Goal: Task Accomplishment & Management: Manage account settings

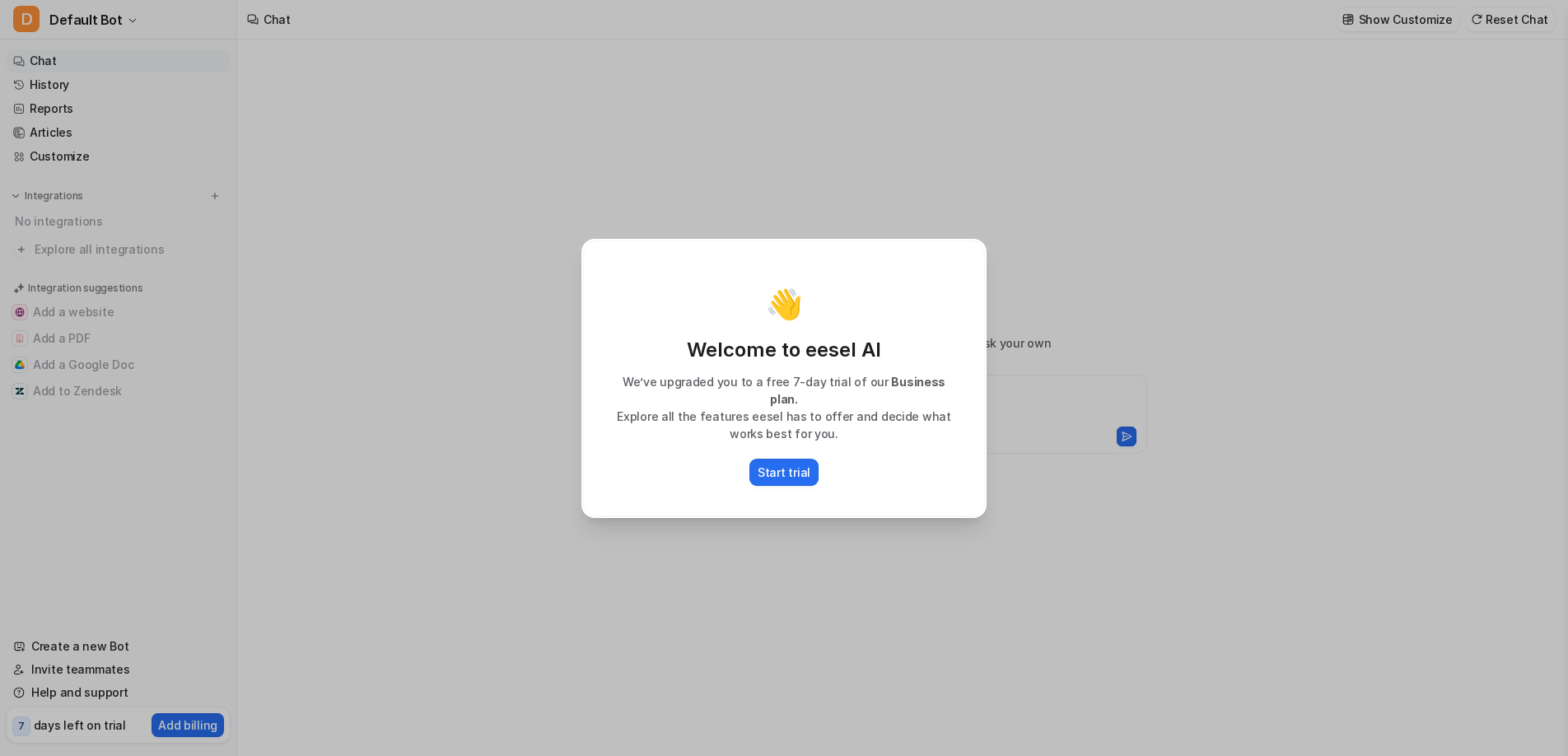
type textarea "**********"
click at [858, 211] on div "👋 Welcome to eesel AI We’ve upgraded you to a free 7-day trial of our Business …" at bounding box center [784, 378] width 431 height 756
click at [778, 468] on p "Start trial" at bounding box center [783, 471] width 53 height 17
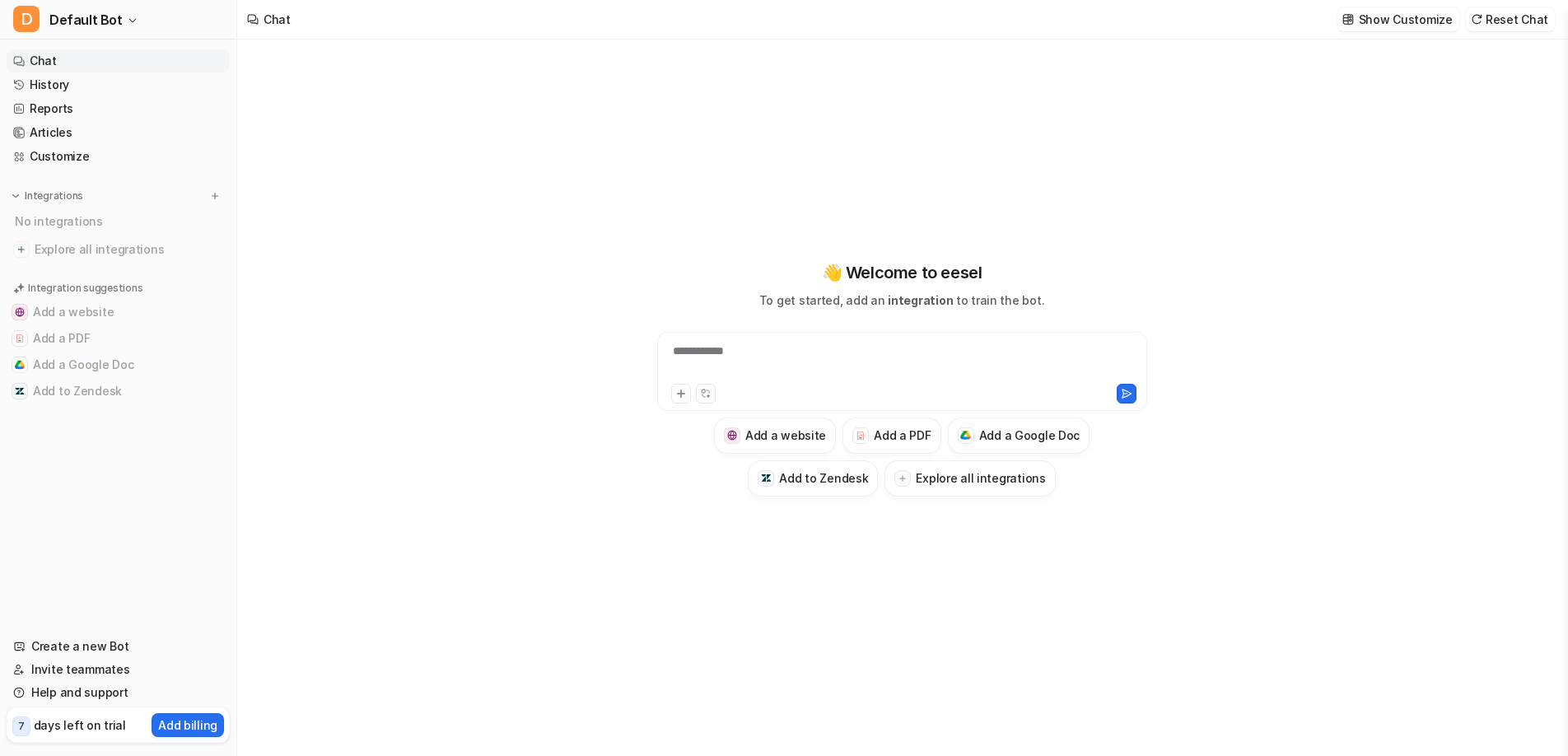
click at [557, 219] on div "**********" at bounding box center [901, 398] width 1329 height 716
click at [83, 726] on p "days left on trial" at bounding box center [80, 725] width 92 height 17
click at [86, 726] on p "days left on trial" at bounding box center [80, 725] width 92 height 17
click at [80, 6] on button "D Default Bot" at bounding box center [118, 19] width 237 height 40
click at [76, 118] on link "Settings" at bounding box center [132, 124] width 228 height 27
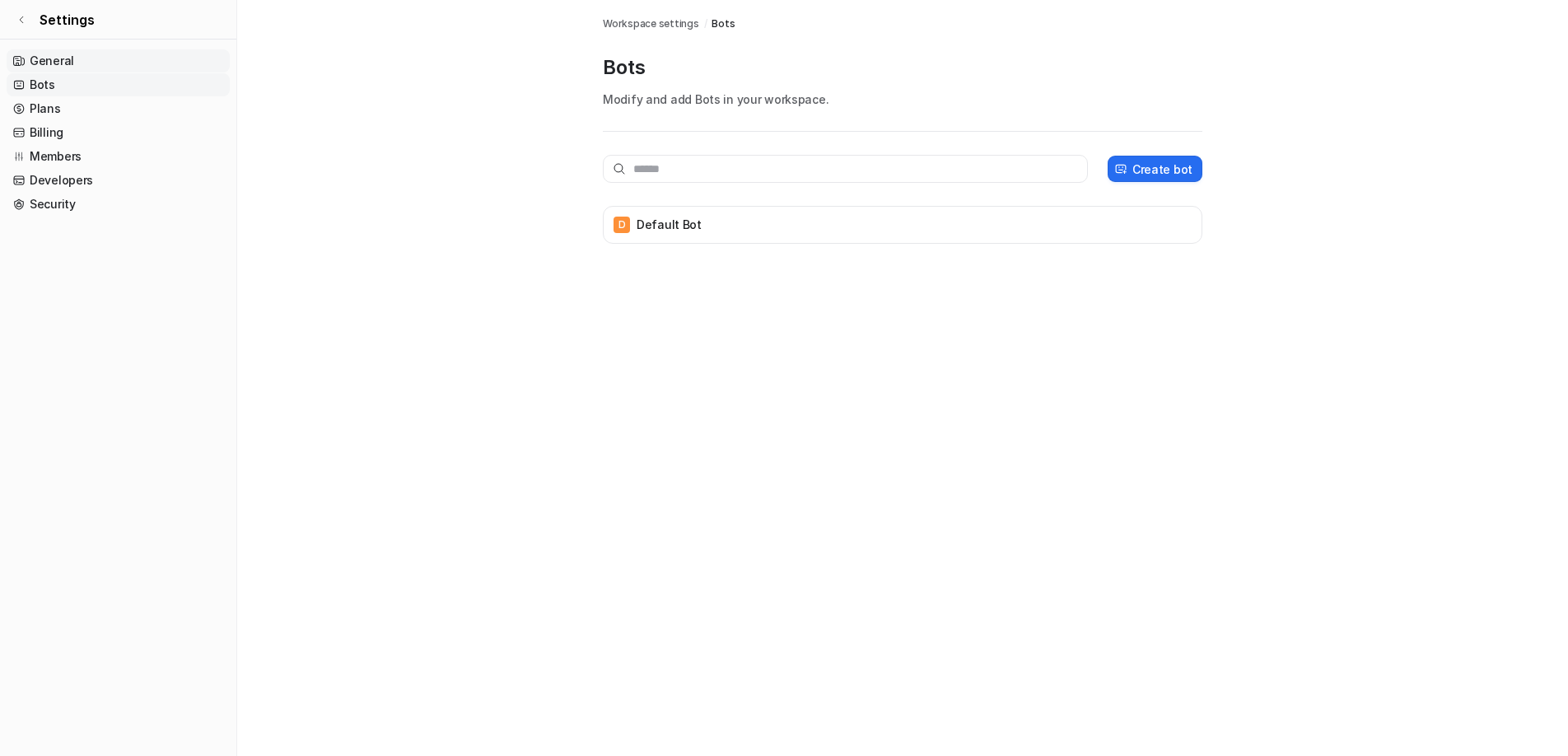
click at [45, 63] on link "General" at bounding box center [118, 61] width 223 height 23
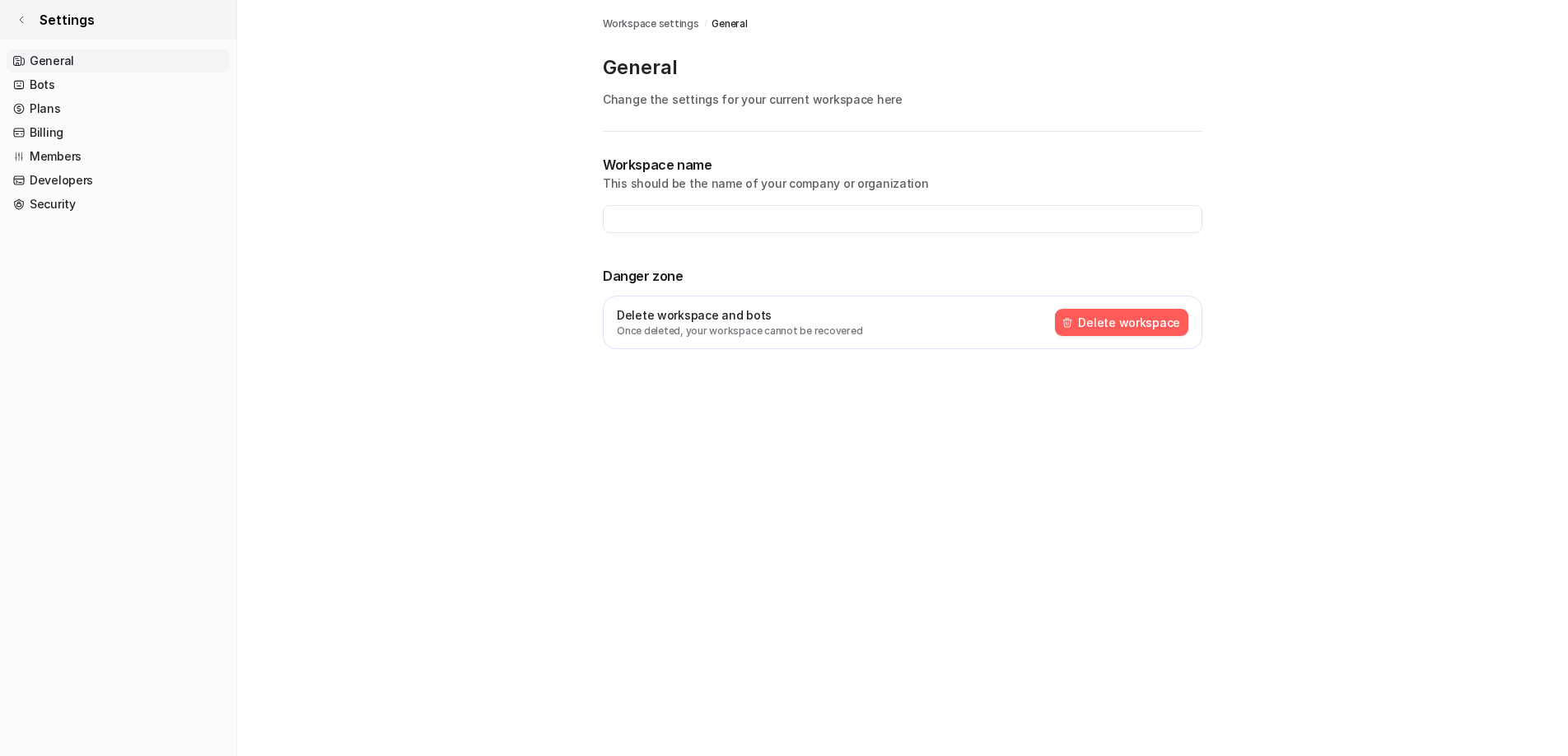
type input "**********"
click at [20, 15] on icon at bounding box center [21, 19] width 10 height 10
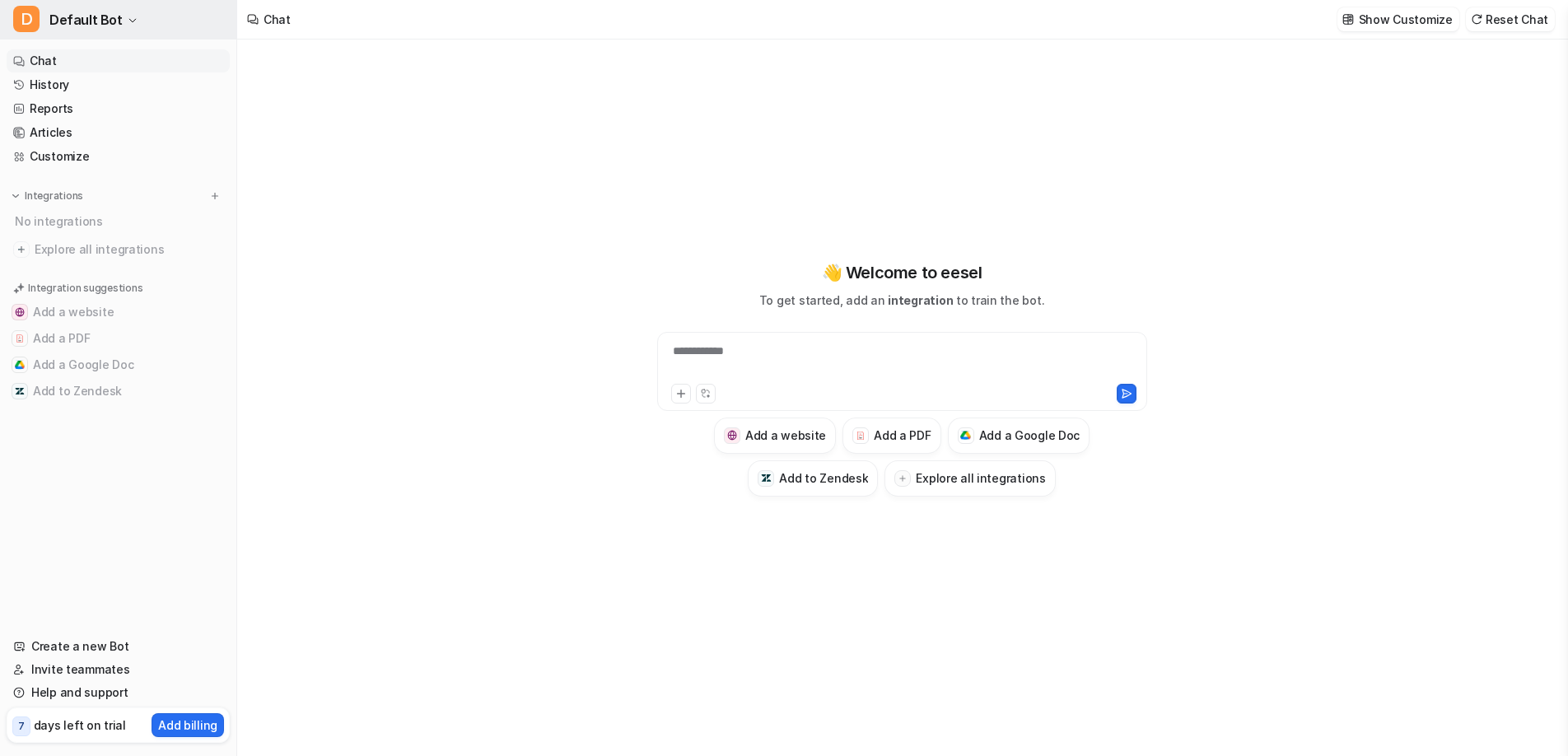
click at [78, 20] on span "Default Bot" at bounding box center [87, 19] width 74 height 23
click at [41, 18] on button "D Default Bot" at bounding box center [118, 19] width 237 height 40
click at [29, 18] on span "D" at bounding box center [26, 18] width 27 height 27
click at [98, 727] on p "days left on trial" at bounding box center [80, 725] width 92 height 17
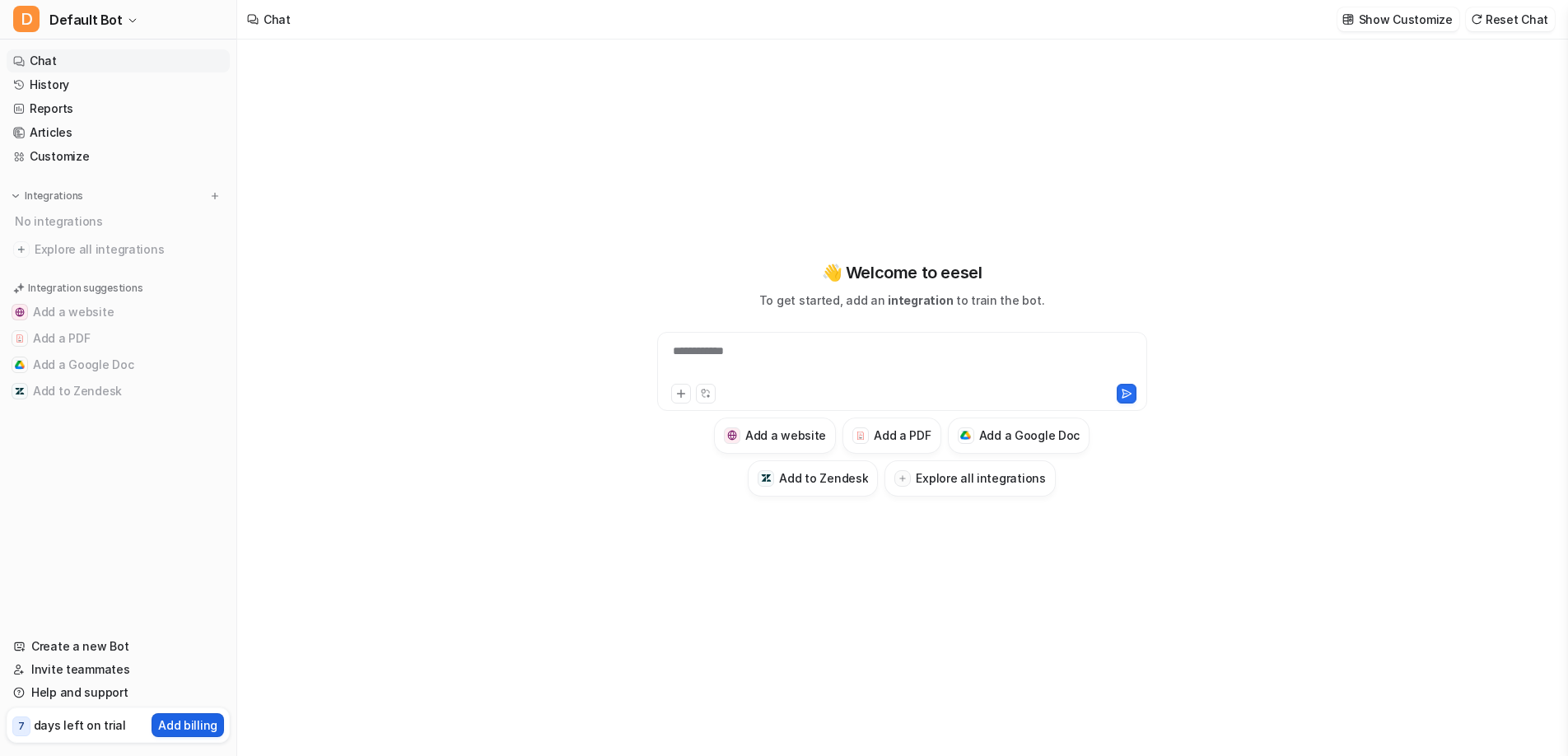
click at [167, 726] on p "Add billing" at bounding box center [188, 725] width 59 height 17
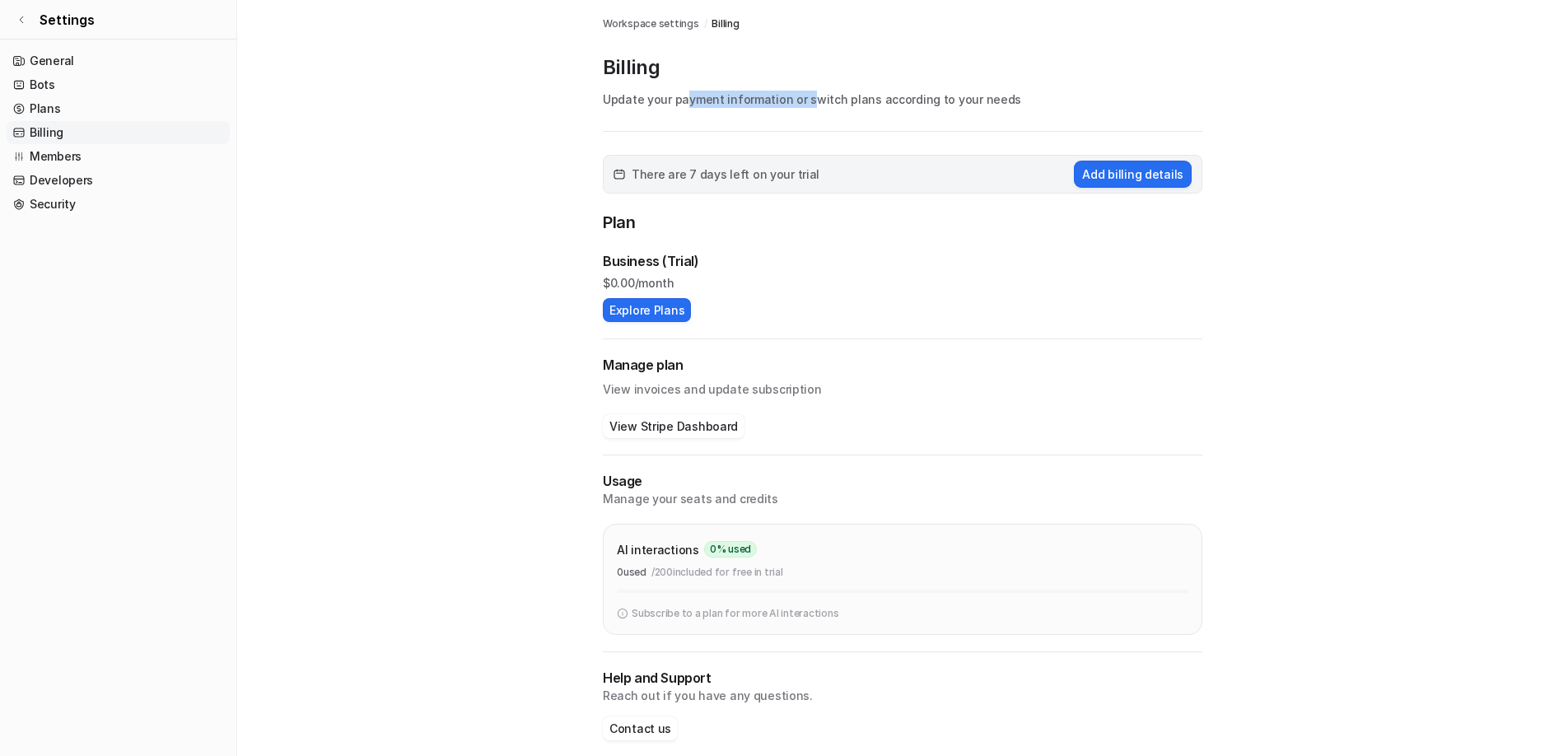
drag, startPoint x: 804, startPoint y: 104, endPoint x: 865, endPoint y: 109, distance: 61.2
click at [861, 108] on div "Billing Update your payment information or switch plans according to your needs" at bounding box center [902, 93] width 600 height 77
click at [917, 109] on div "Billing Update your payment information or switch plans according to your needs" at bounding box center [902, 93] width 600 height 77
drag, startPoint x: 855, startPoint y: 103, endPoint x: 847, endPoint y: 102, distance: 8.1
click at [847, 102] on p "Update your payment information or switch plans according to your needs" at bounding box center [902, 99] width 600 height 17
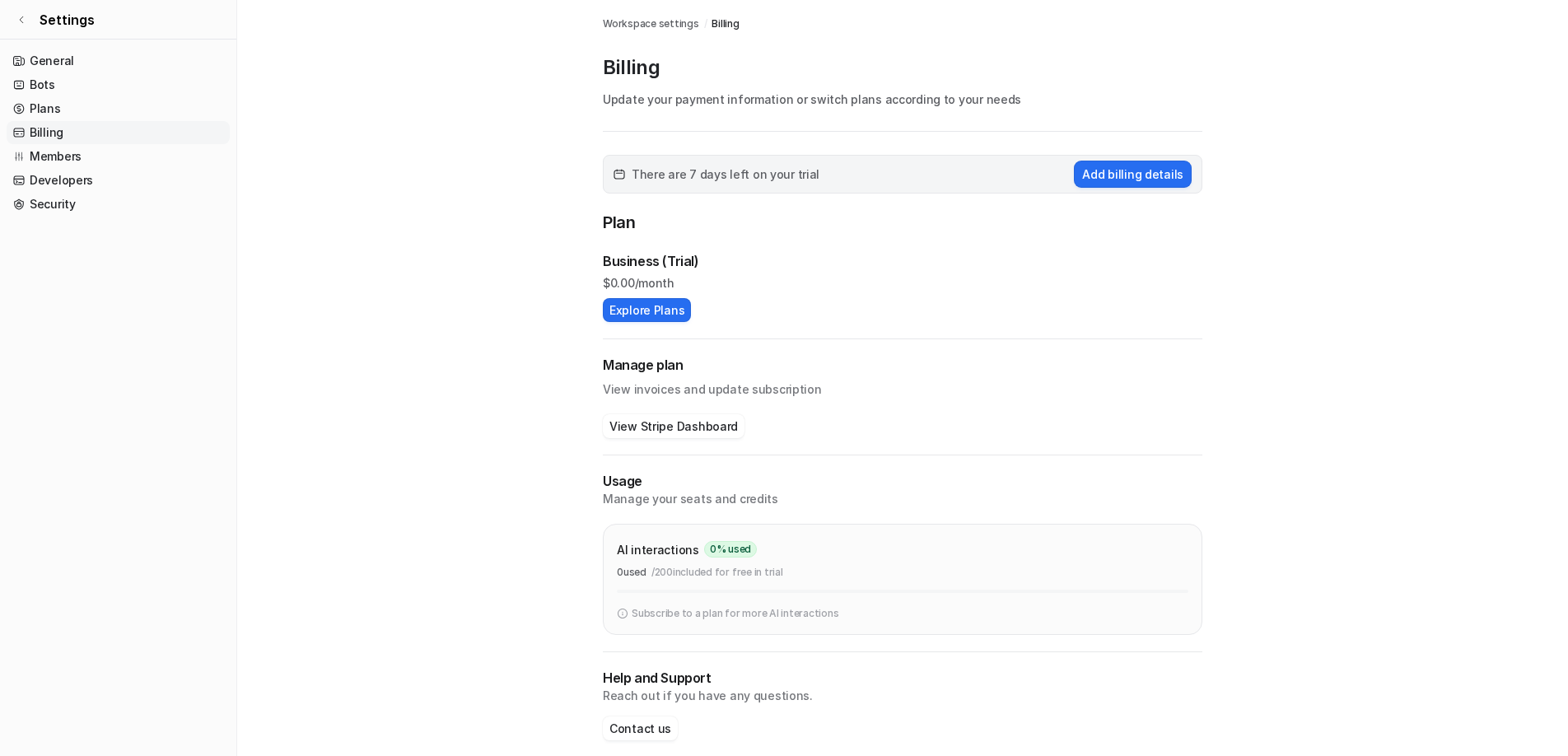
click at [779, 277] on p "$ 0.00/month" at bounding box center [902, 283] width 600 height 17
click at [697, 425] on button "View Stripe Dashboard" at bounding box center [673, 426] width 142 height 24
click at [47, 117] on link "Plans" at bounding box center [118, 108] width 223 height 23
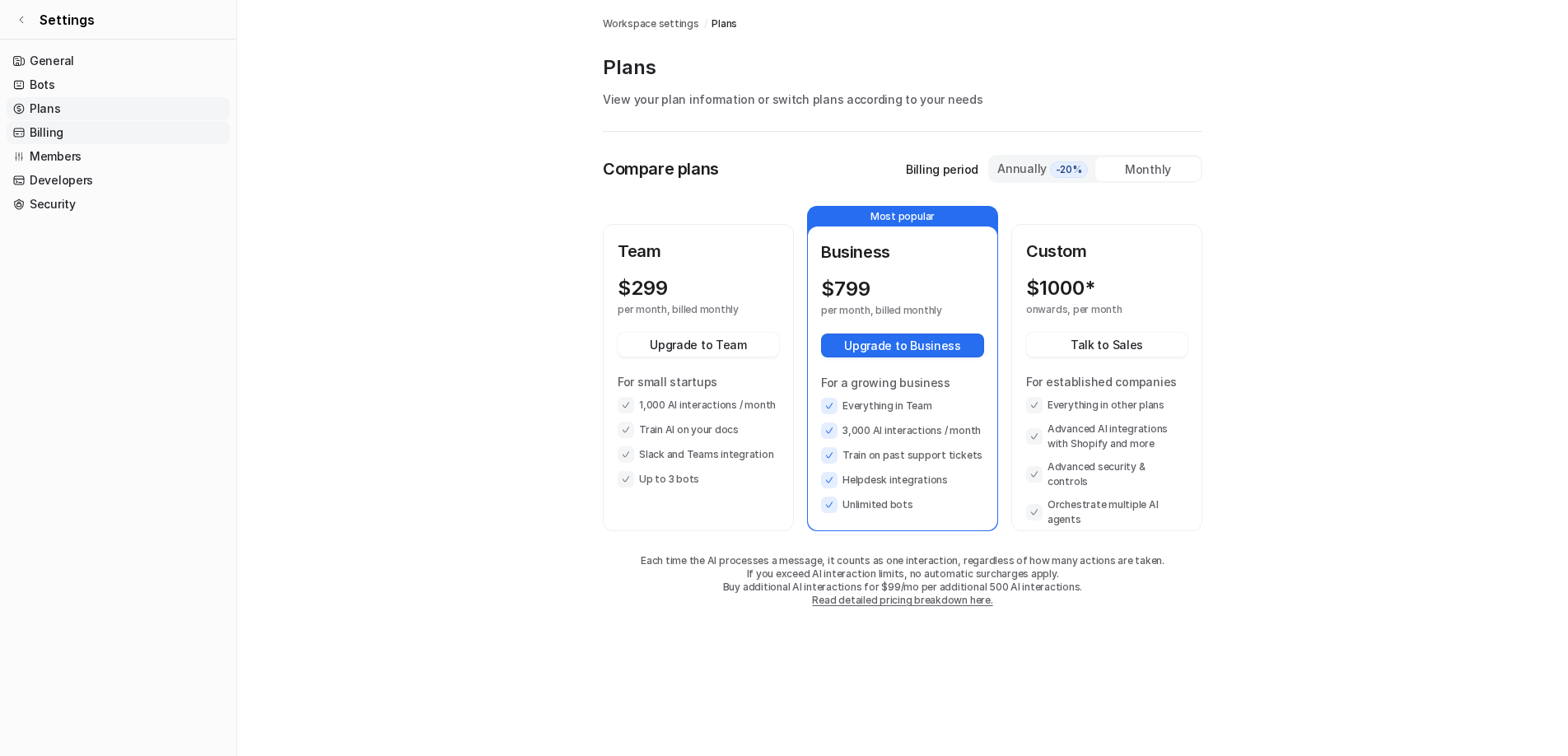
click at [68, 126] on link "Billing" at bounding box center [118, 132] width 223 height 23
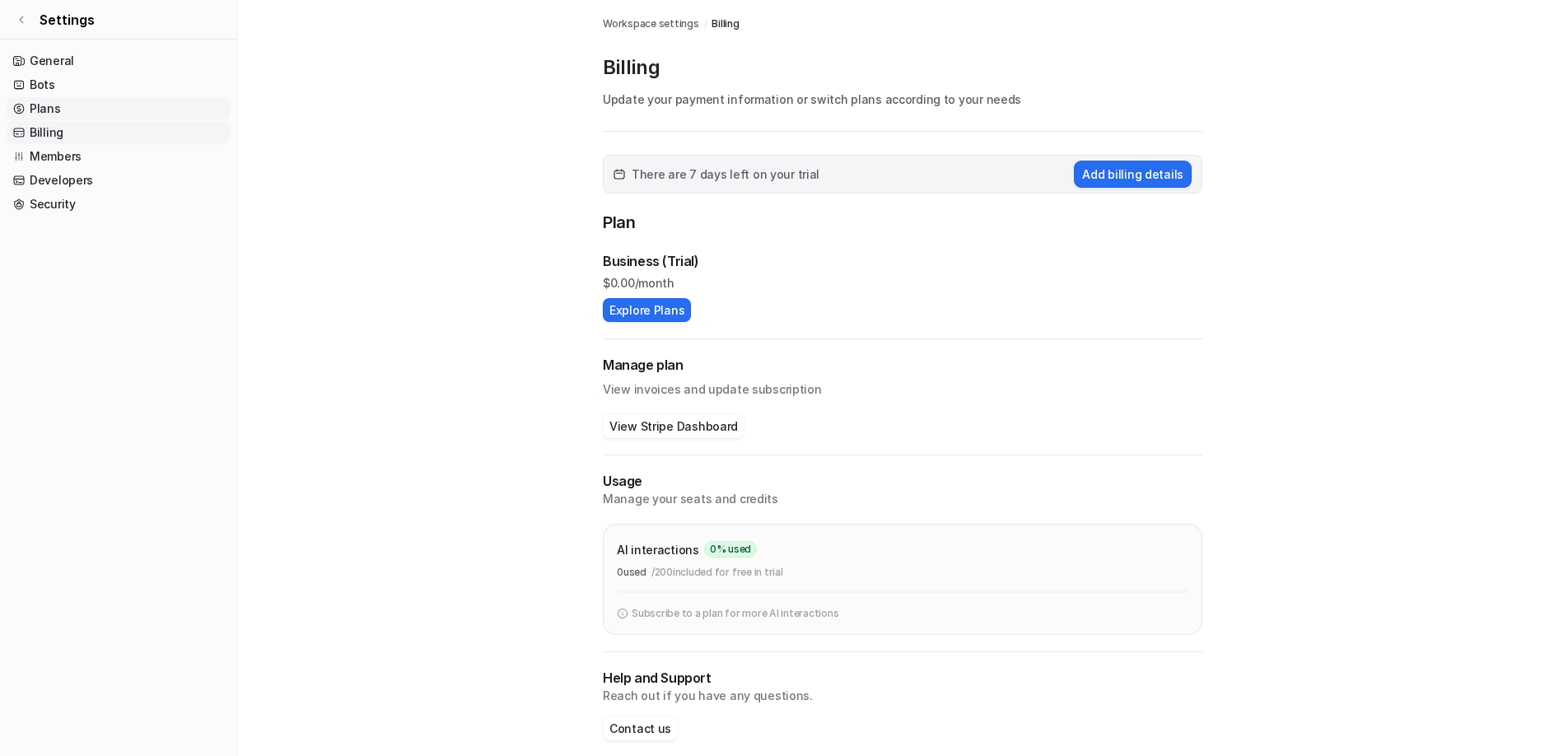
click at [54, 110] on link "Plans" at bounding box center [118, 108] width 223 height 23
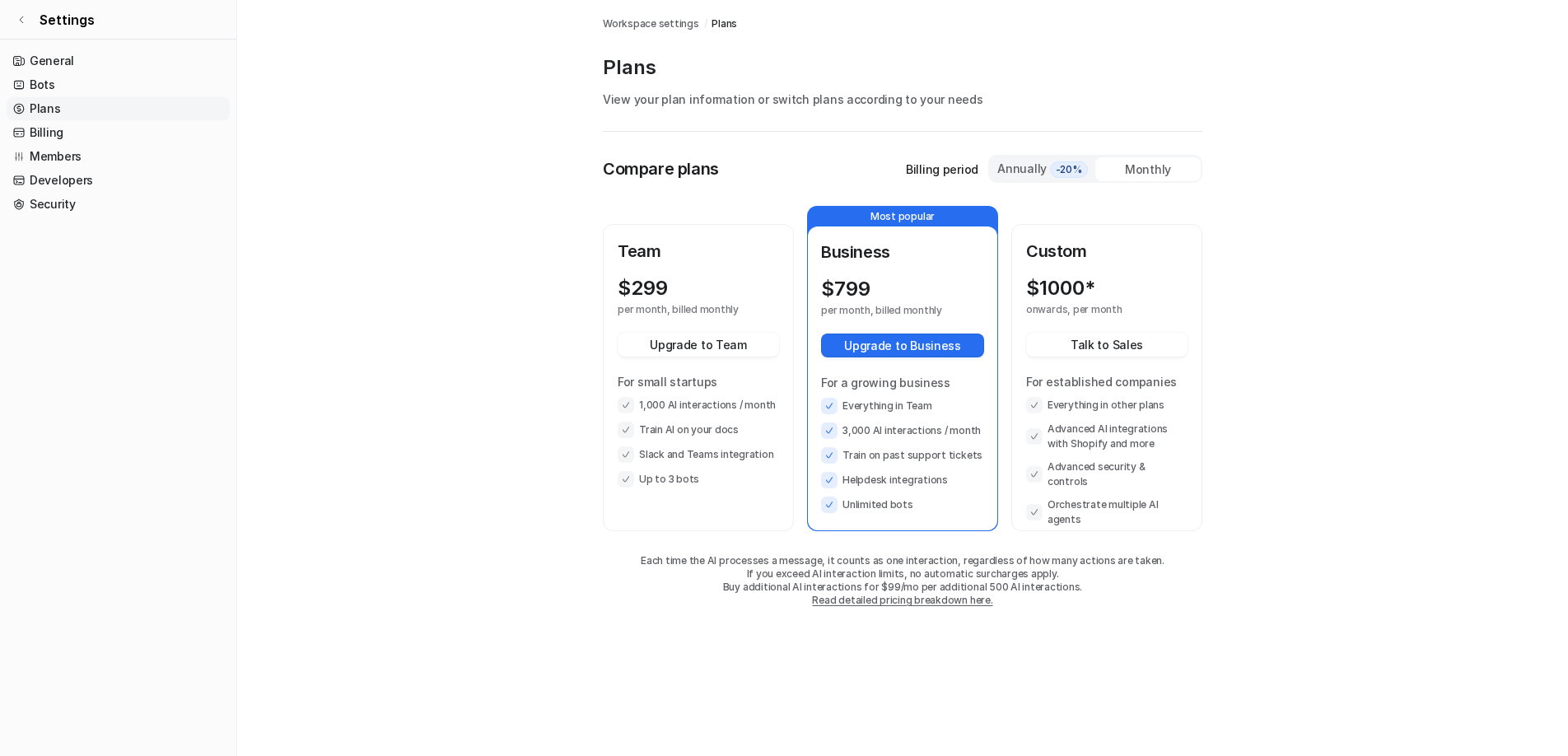
click at [54, 110] on link "Plans" at bounding box center [118, 108] width 223 height 23
click at [58, 185] on link "Developers" at bounding box center [118, 180] width 223 height 23
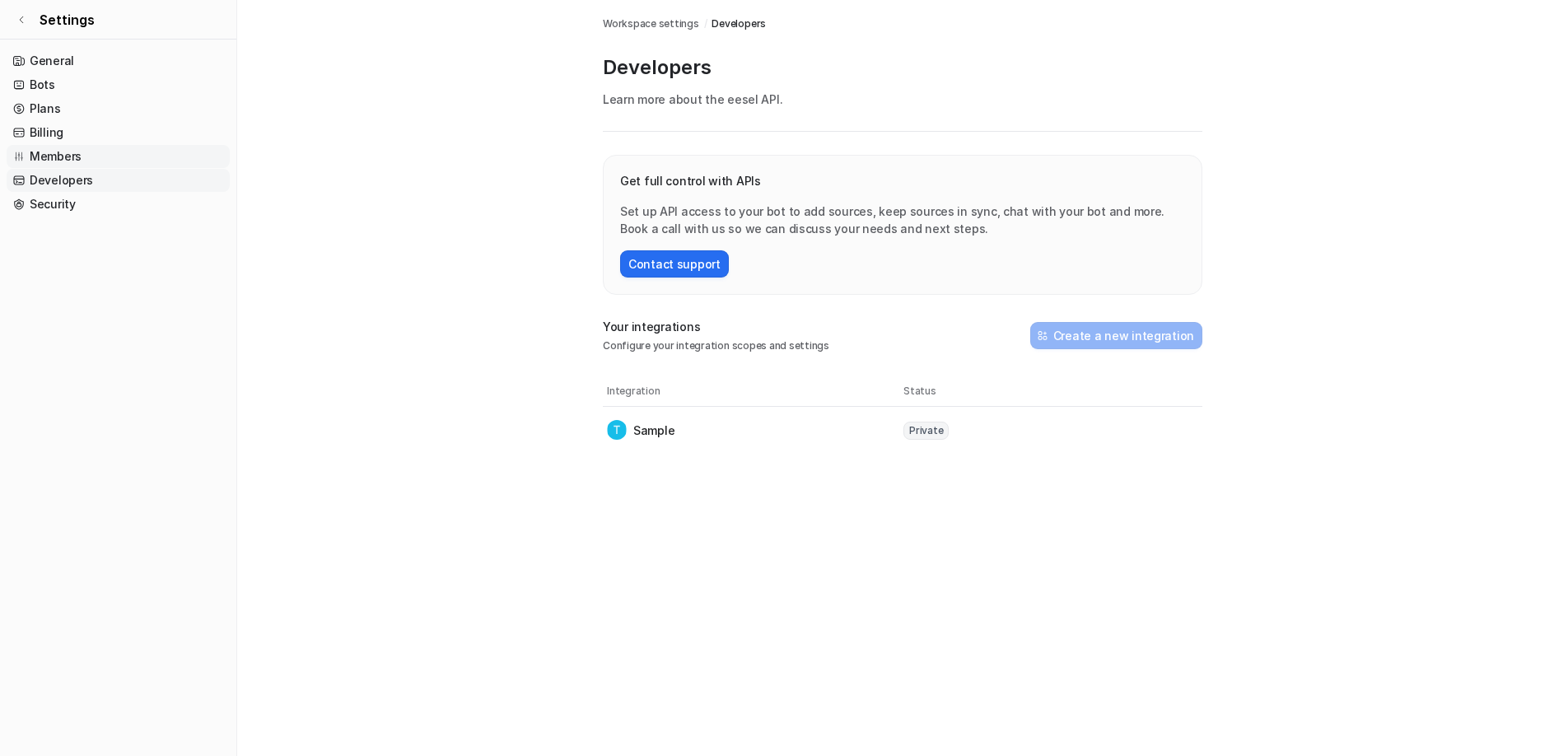
click at [56, 162] on link "Members" at bounding box center [118, 156] width 223 height 23
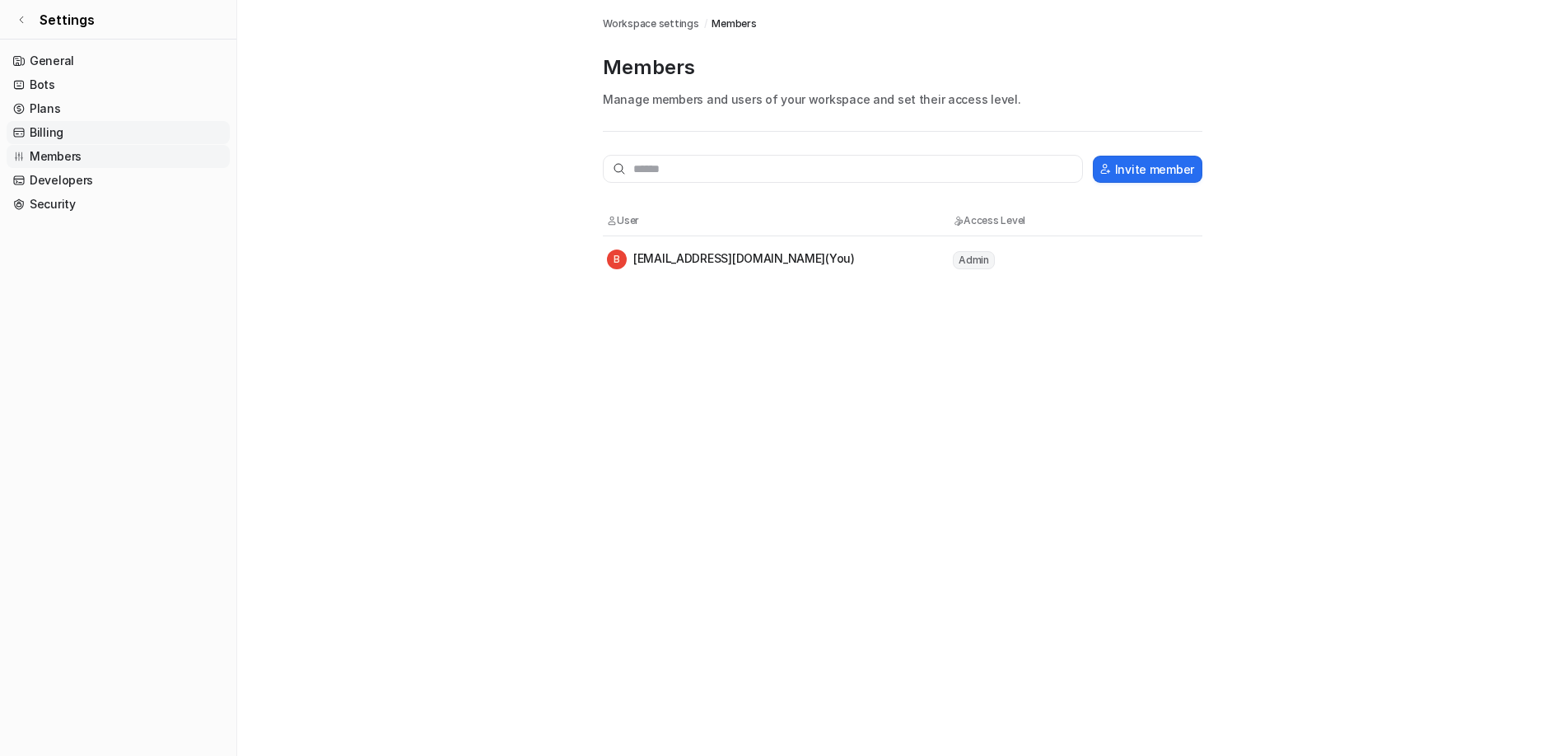
click at [72, 134] on link "Billing" at bounding box center [118, 132] width 223 height 23
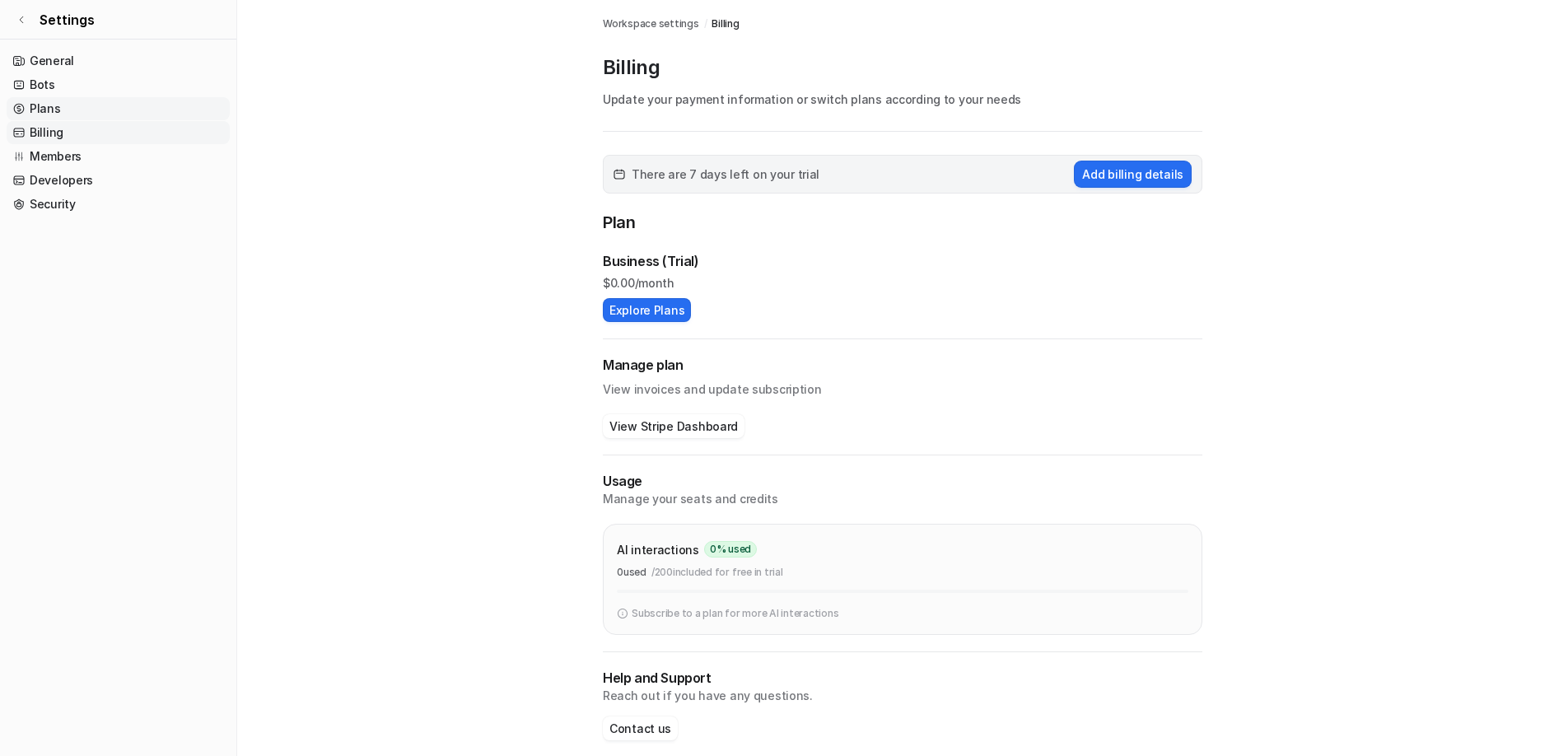
click at [53, 111] on link "Plans" at bounding box center [118, 108] width 223 height 23
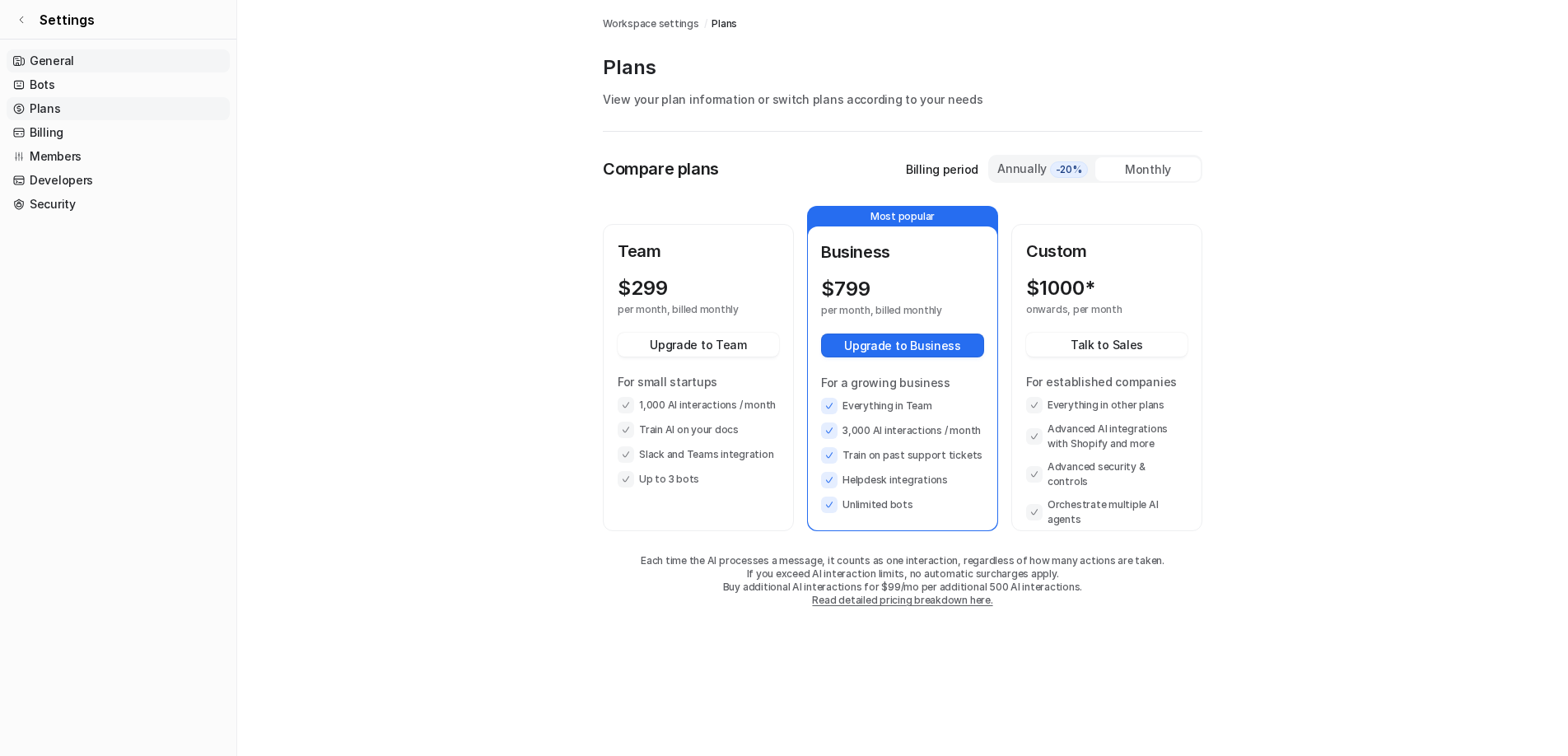
click at [42, 60] on link "General" at bounding box center [118, 61] width 223 height 23
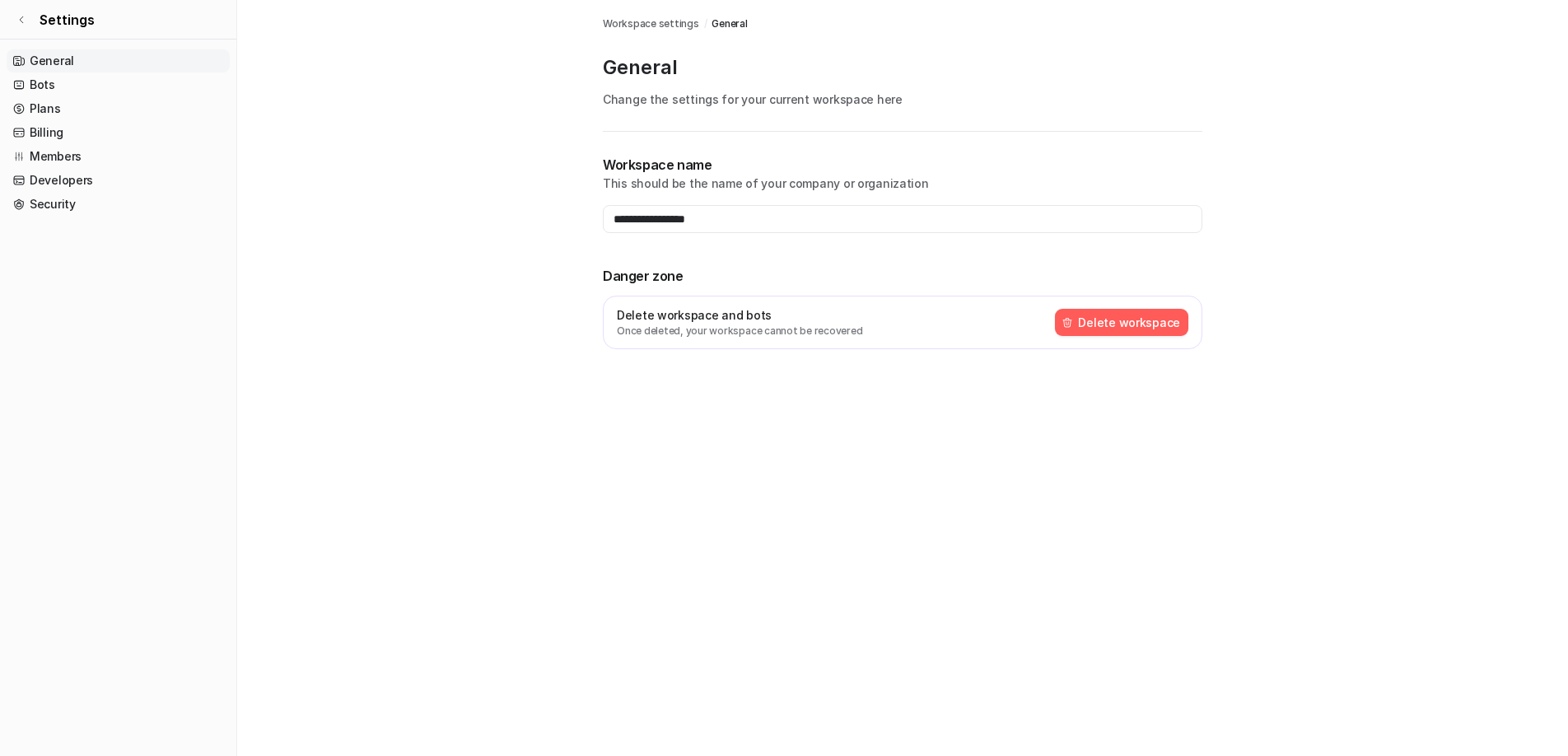
click at [1140, 320] on button "Delete workspace" at bounding box center [1121, 321] width 134 height 27
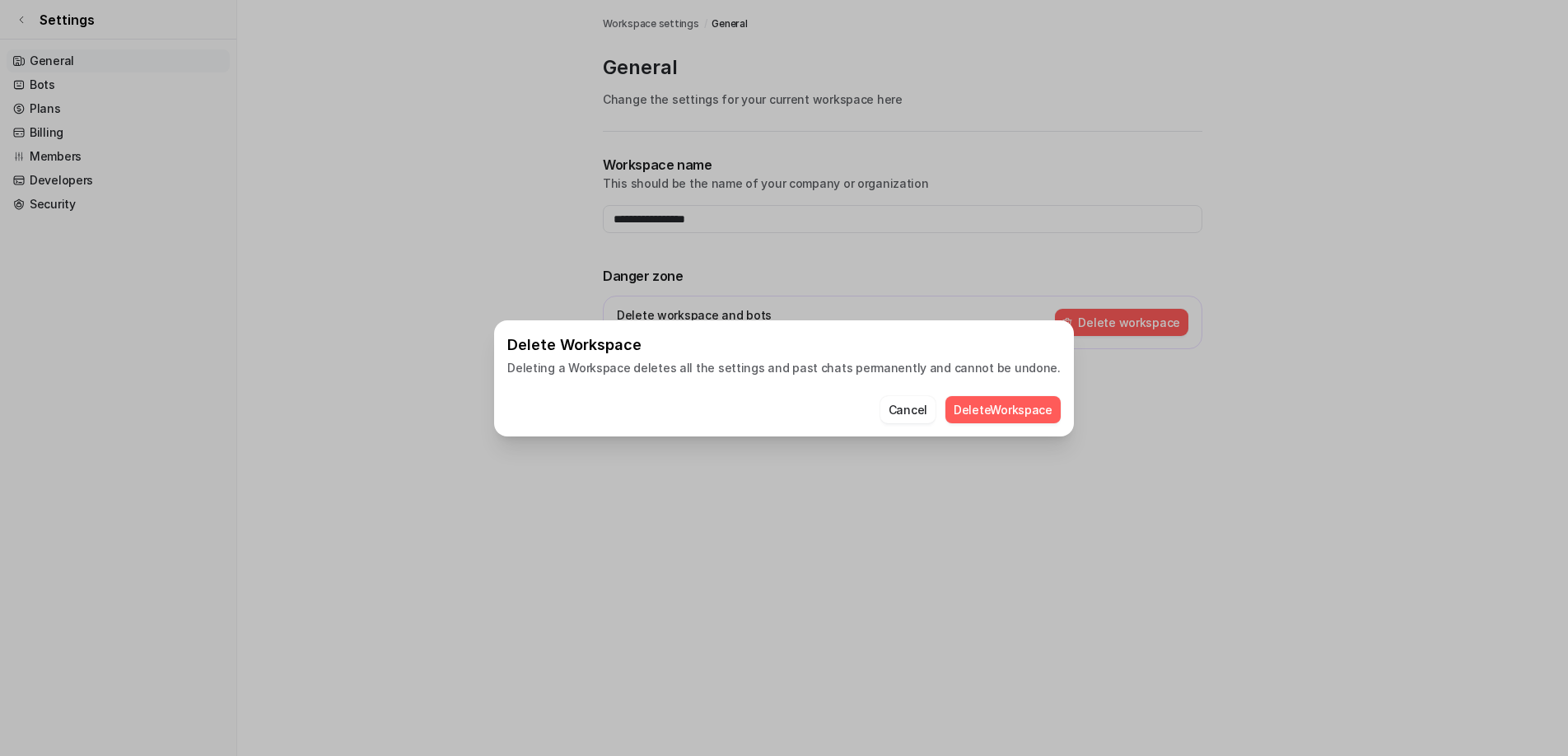
click at [989, 411] on button "Delete Workspace" at bounding box center [1002, 409] width 115 height 27
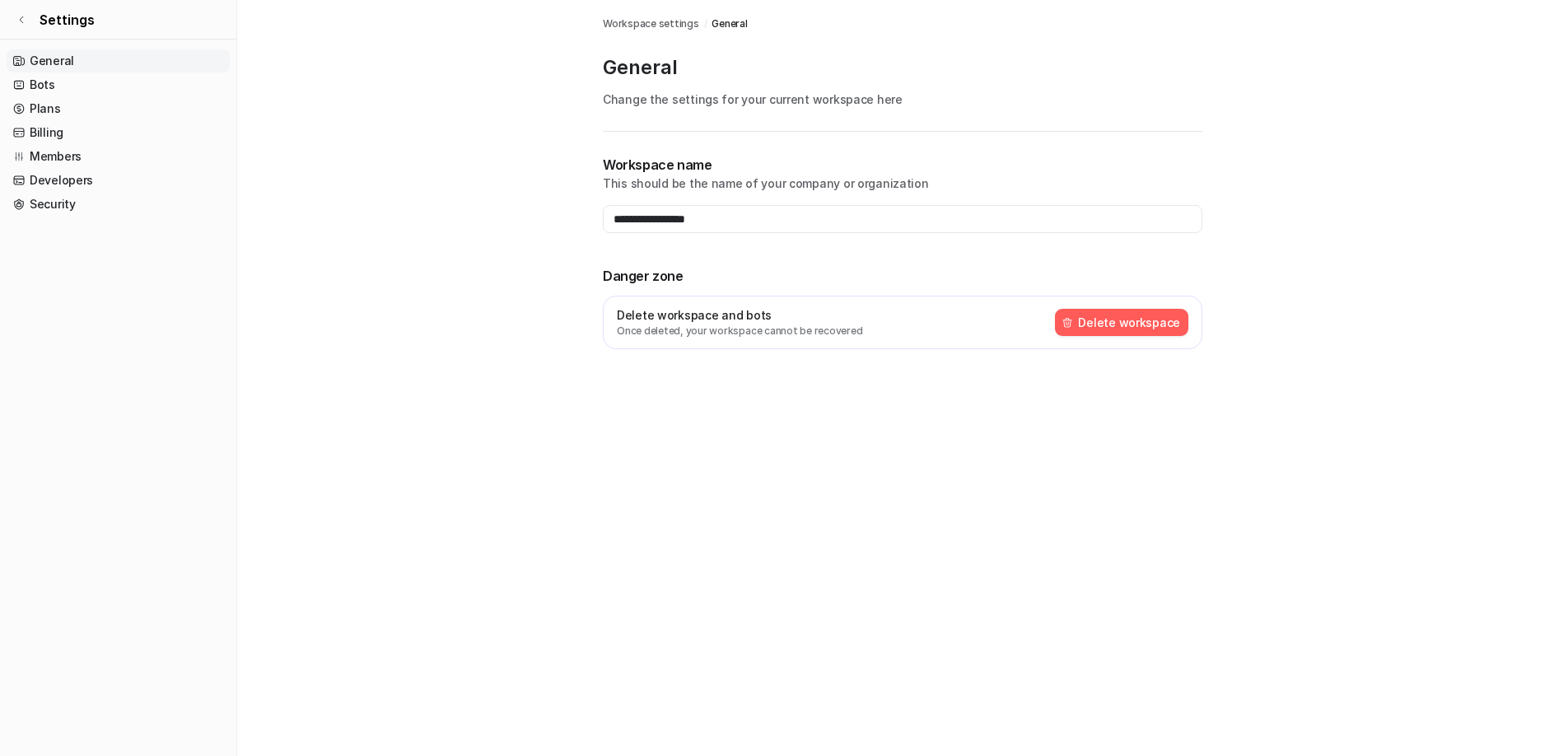
click at [53, 62] on link "General" at bounding box center [118, 61] width 223 height 23
click at [45, 81] on link "Bots" at bounding box center [118, 85] width 223 height 23
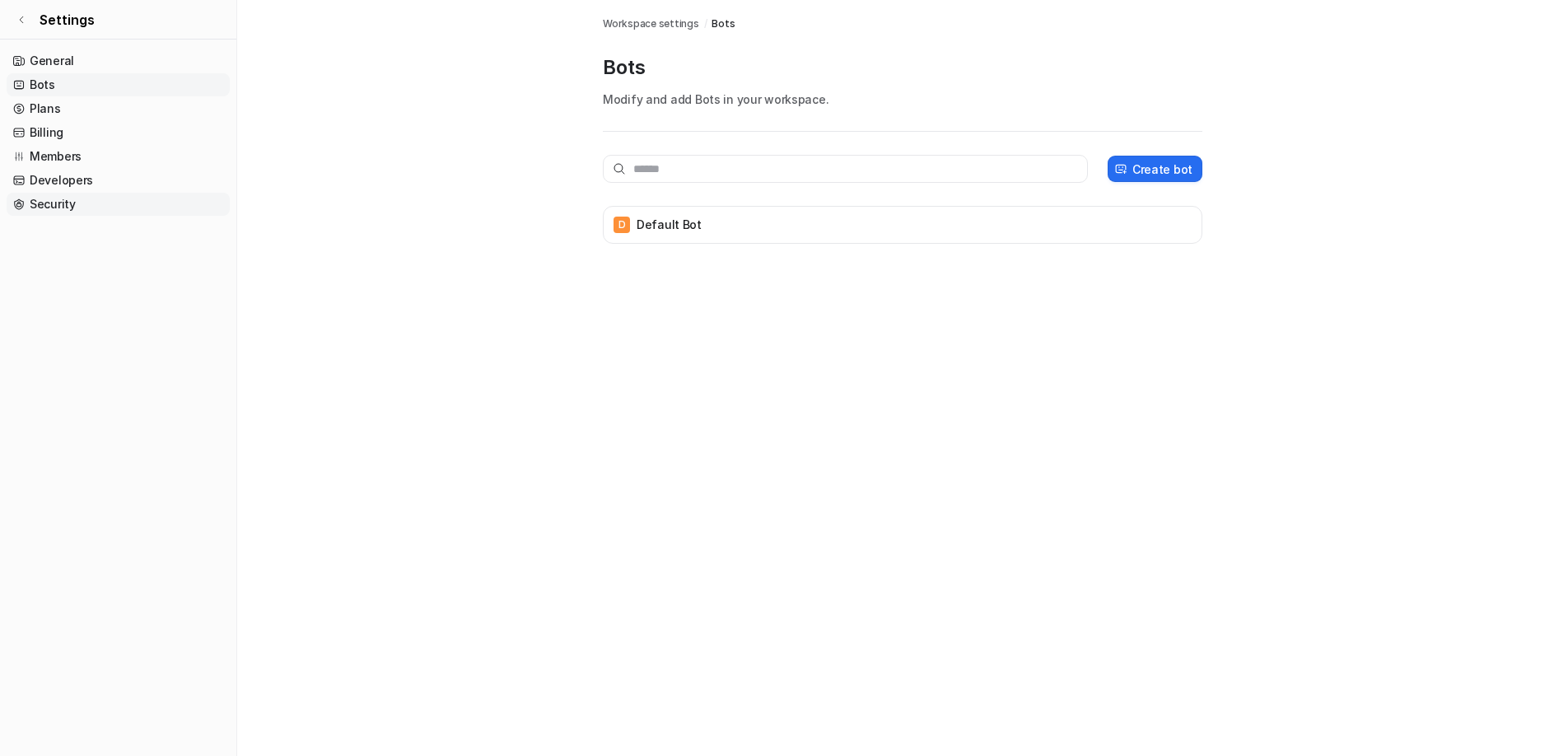
click at [49, 213] on link "Security" at bounding box center [118, 204] width 223 height 23
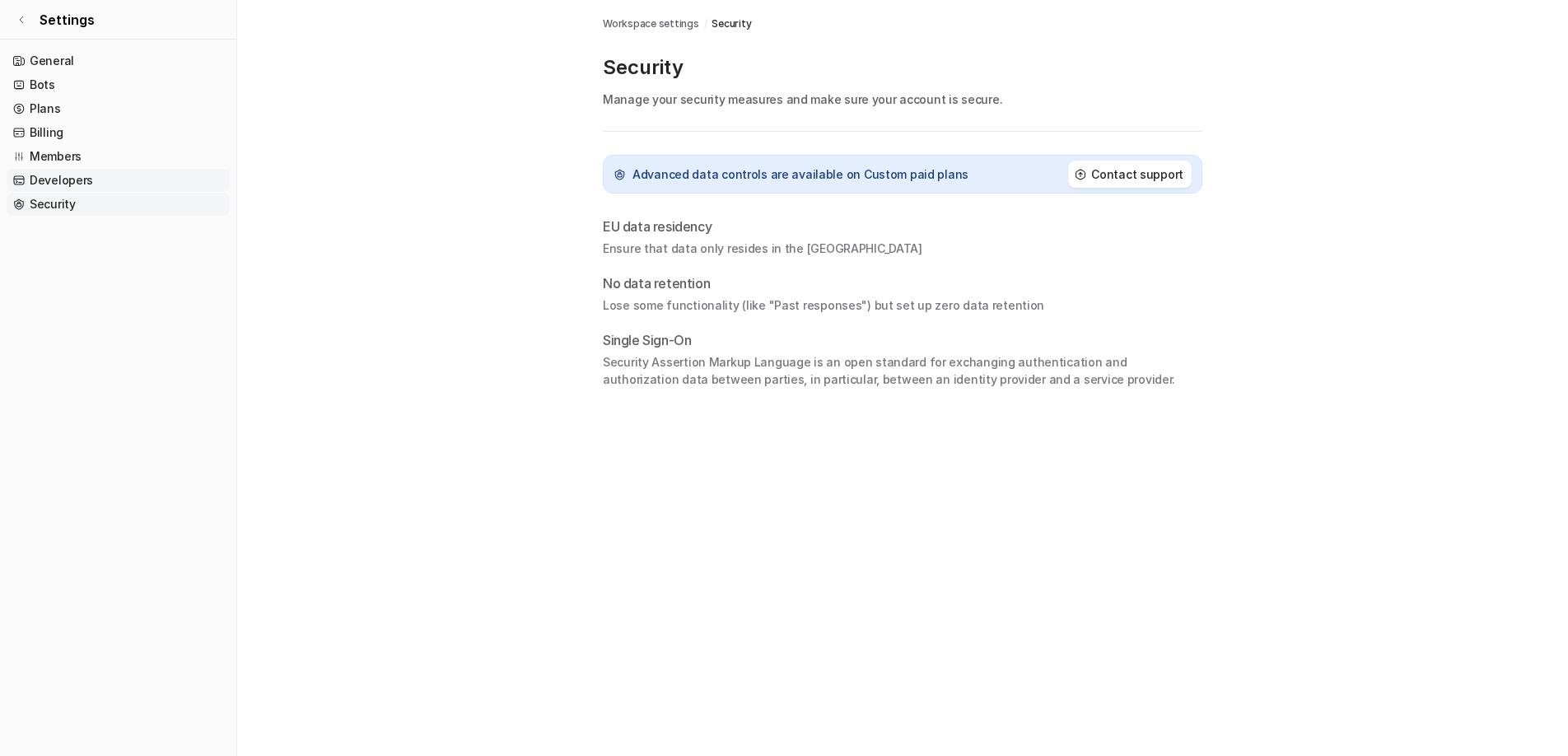
click at [54, 183] on link "Developers" at bounding box center [118, 180] width 223 height 23
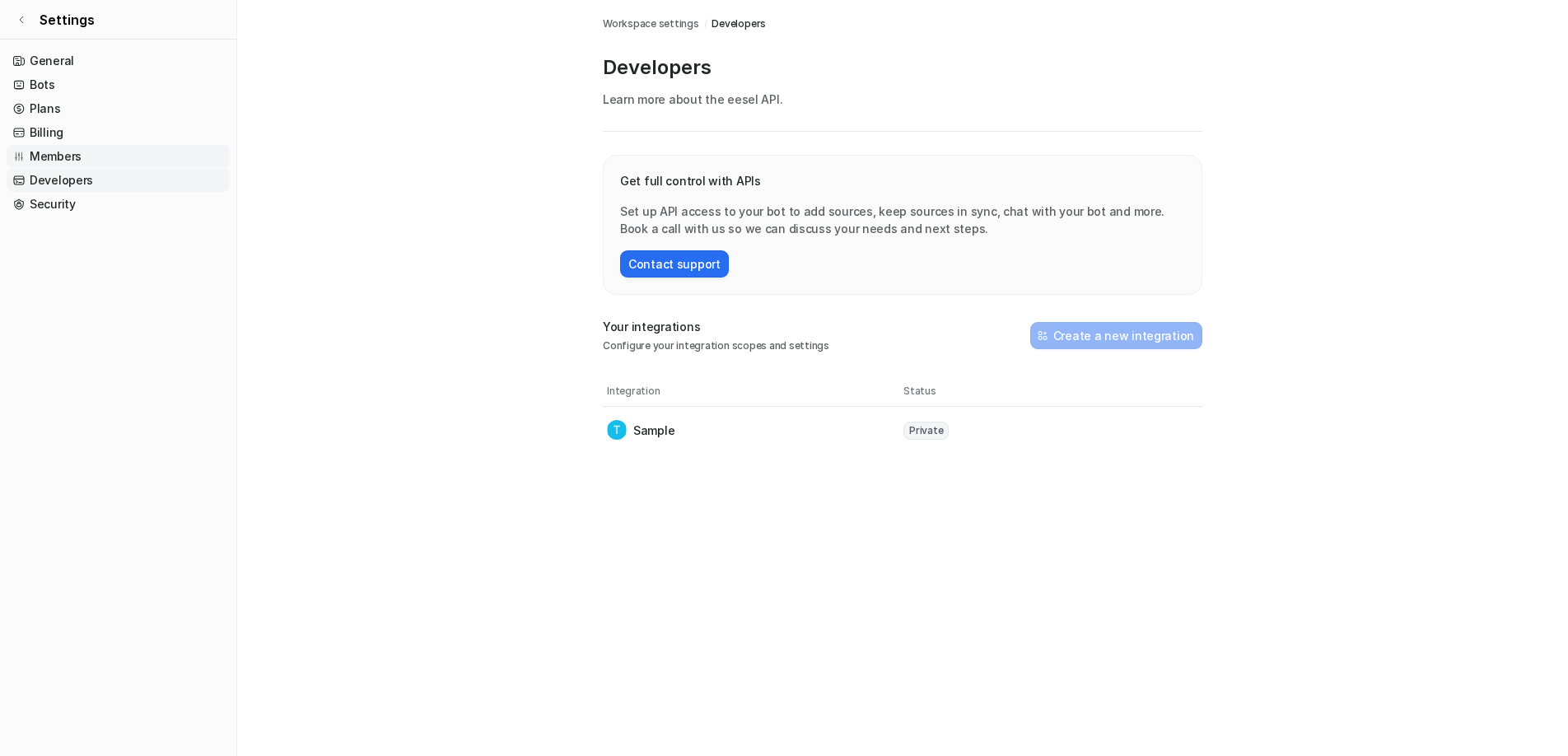
click at [57, 156] on link "Members" at bounding box center [118, 156] width 223 height 23
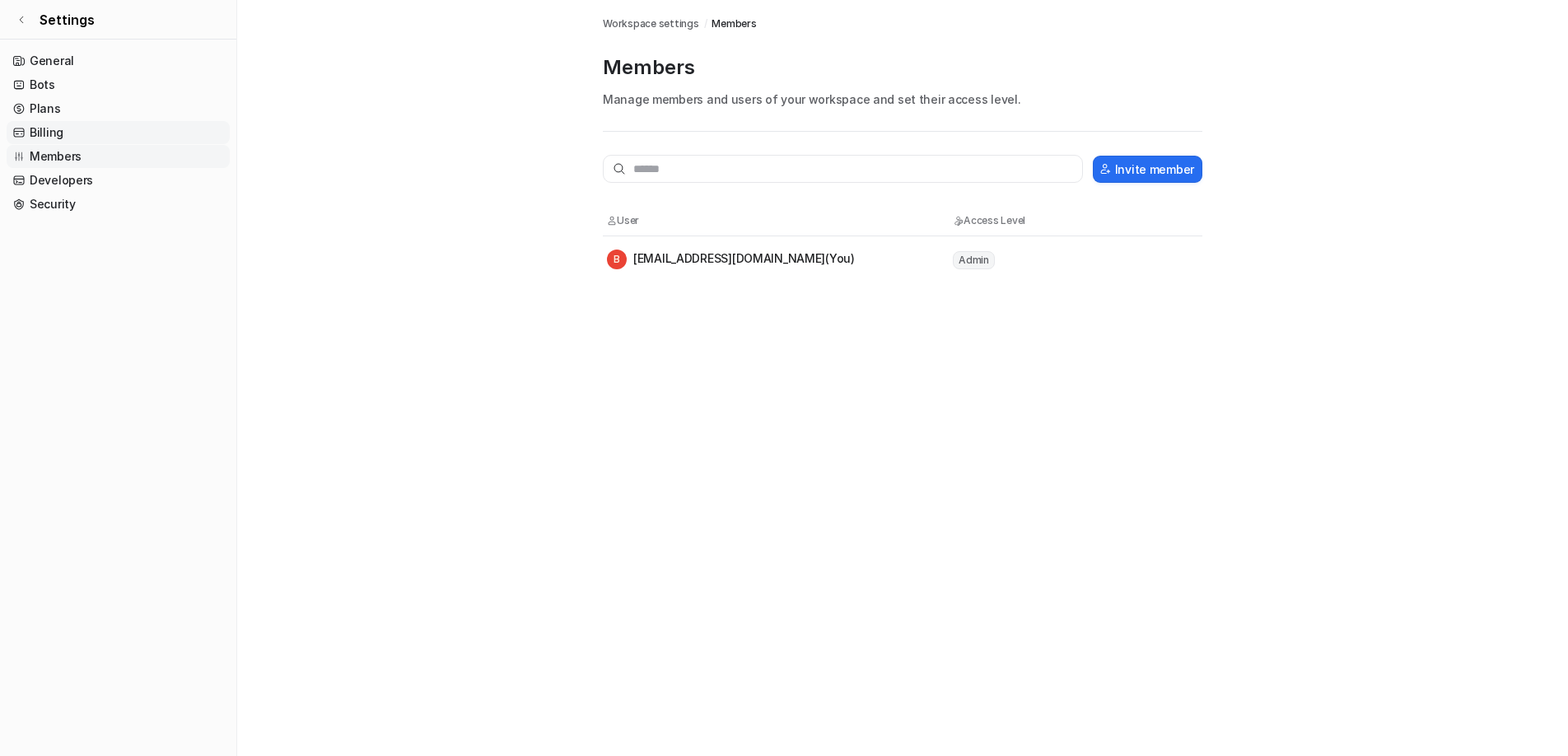
click at [57, 131] on link "Billing" at bounding box center [118, 132] width 223 height 23
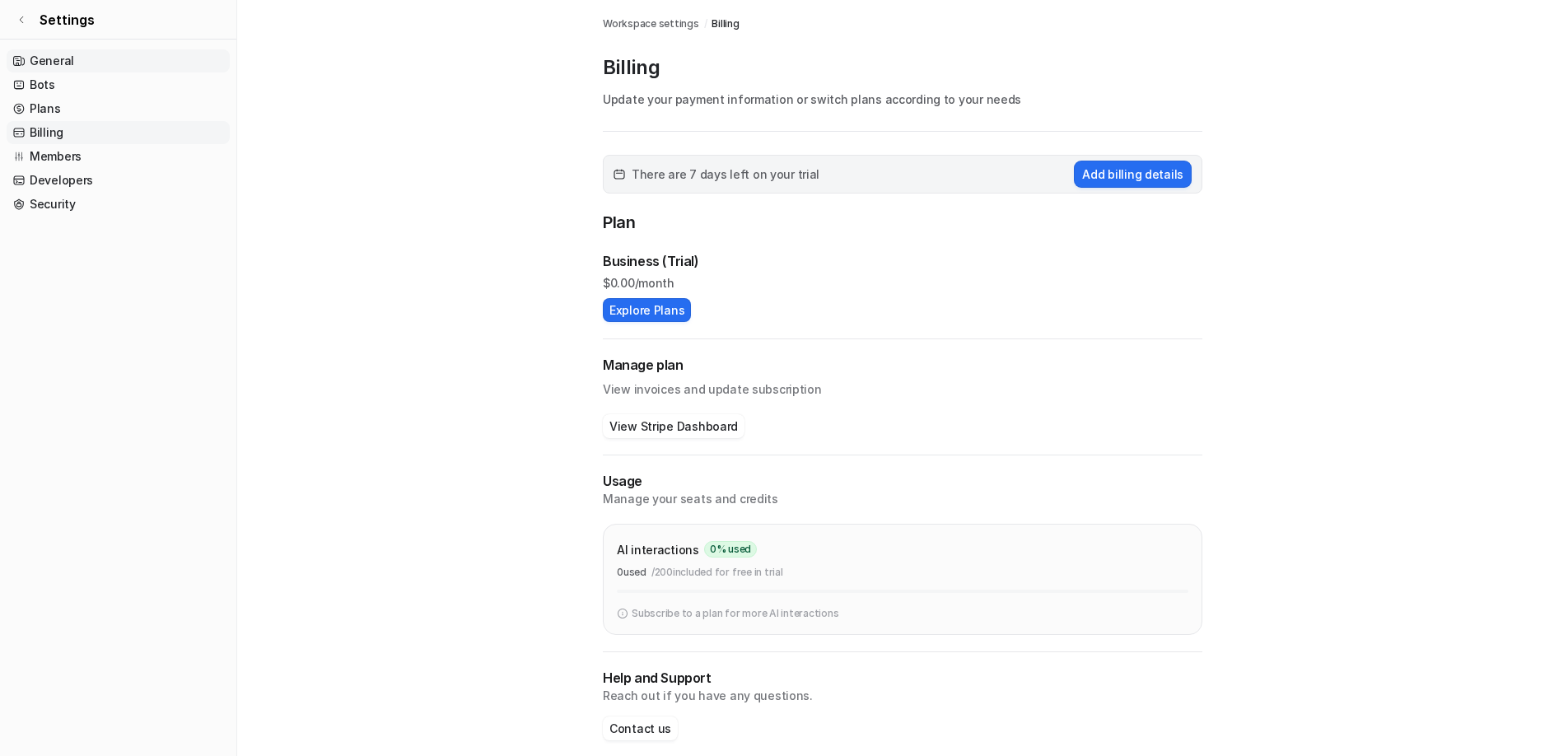
click at [64, 58] on link "General" at bounding box center [118, 61] width 223 height 23
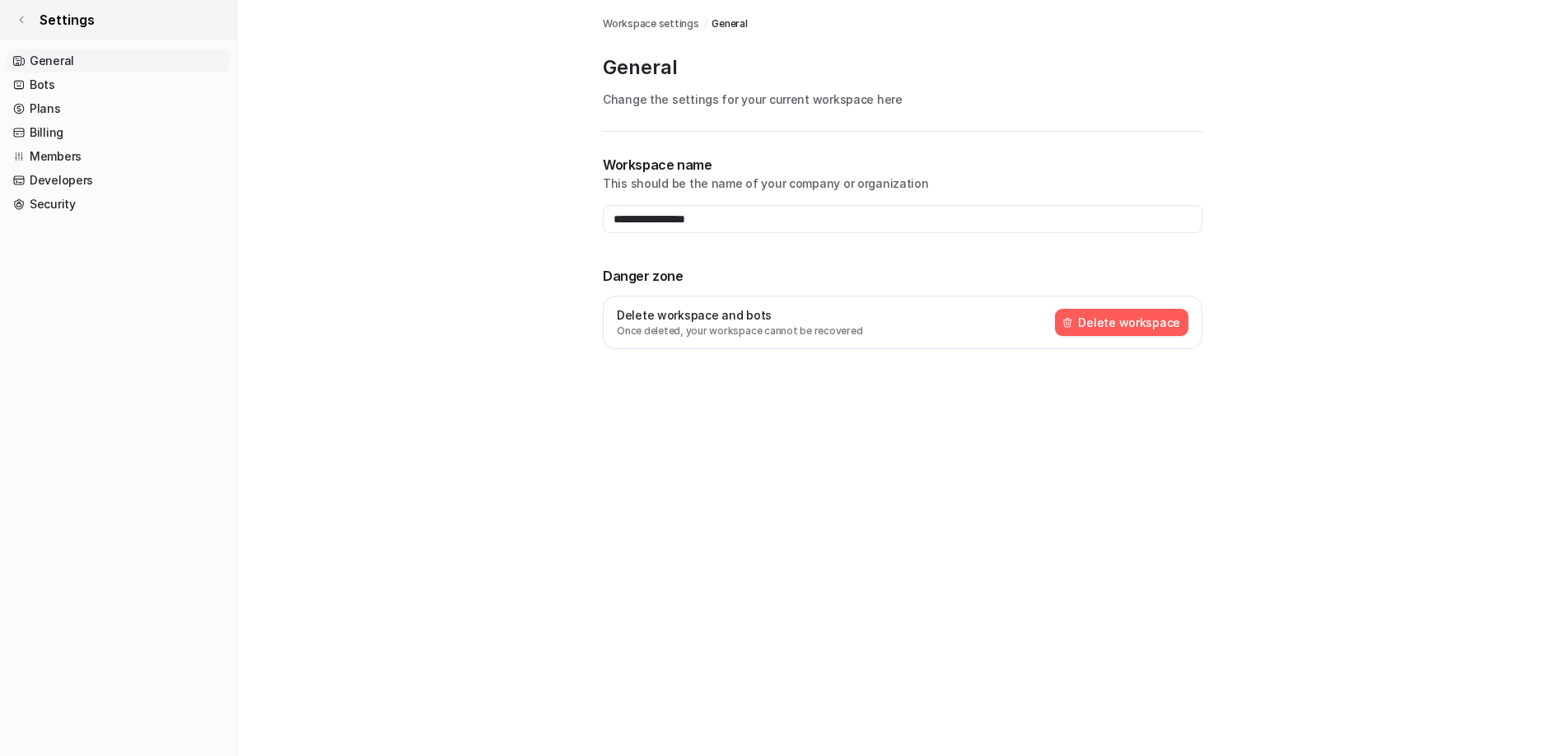
click at [20, 23] on icon at bounding box center [21, 19] width 10 height 10
click at [29, 19] on link "Settings" at bounding box center [118, 19] width 237 height 40
click at [95, 16] on link "Settings" at bounding box center [118, 19] width 237 height 40
click at [21, 22] on icon at bounding box center [21, 19] width 10 height 10
click at [24, 20] on icon at bounding box center [21, 19] width 10 height 10
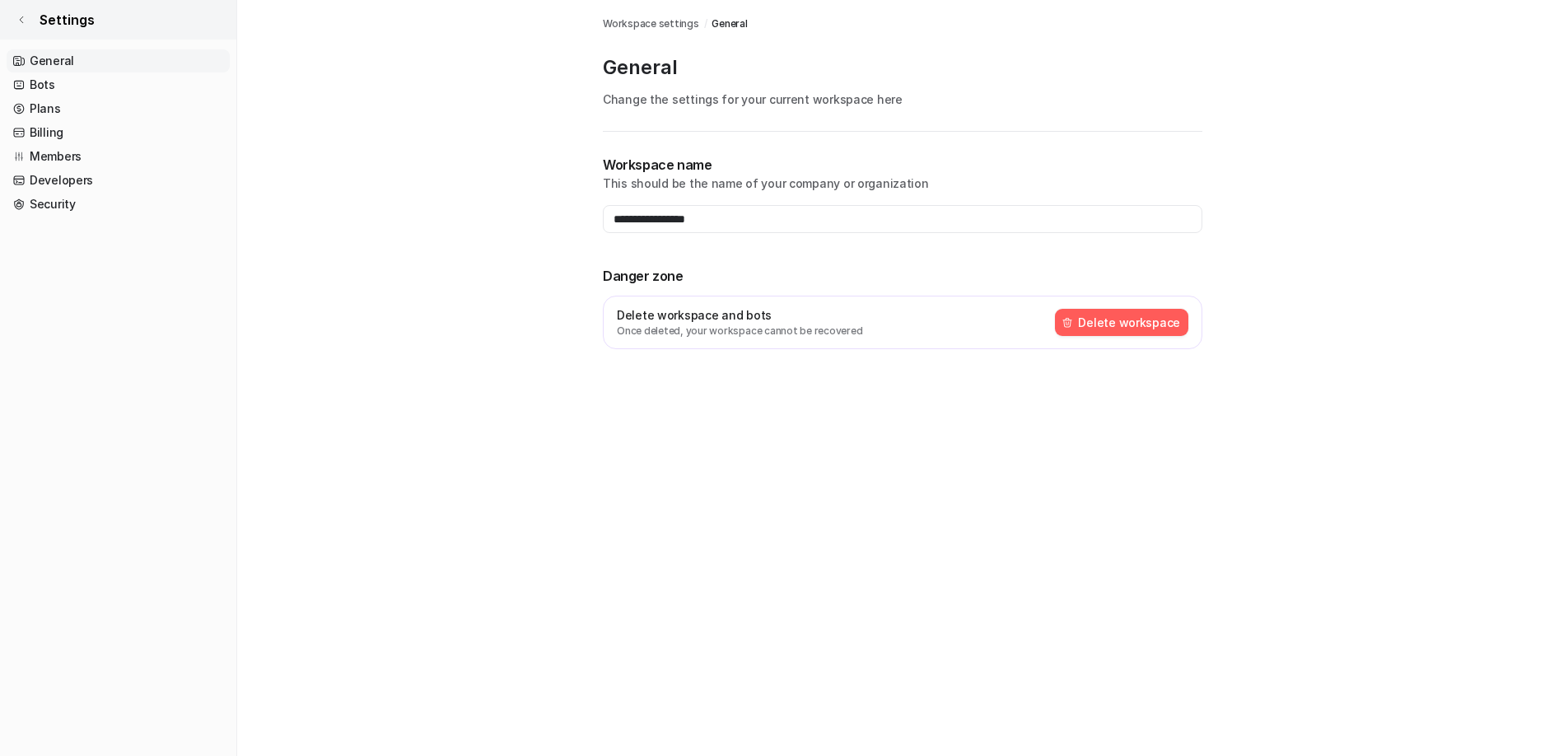
click at [24, 20] on icon at bounding box center [21, 19] width 10 height 10
